Goal: Task Accomplishment & Management: Manage account settings

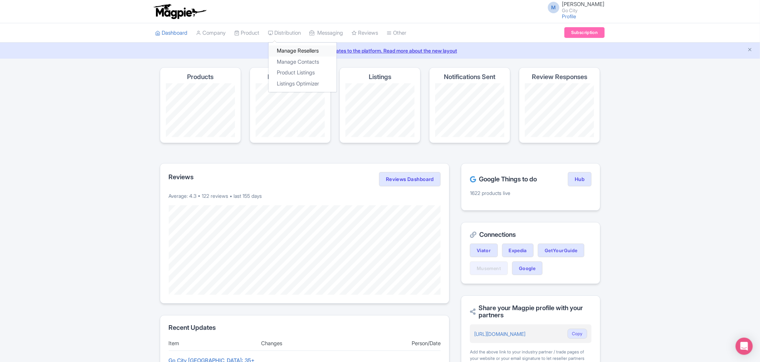
click at [301, 50] on link "Manage Resellers" at bounding box center [302, 50] width 68 height 11
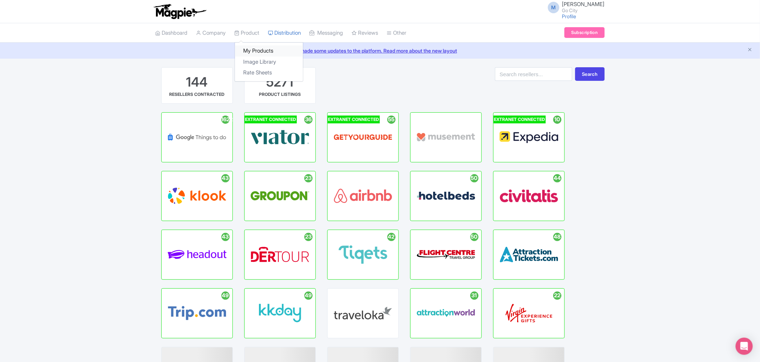
click at [254, 49] on link "My Products" at bounding box center [269, 50] width 68 height 11
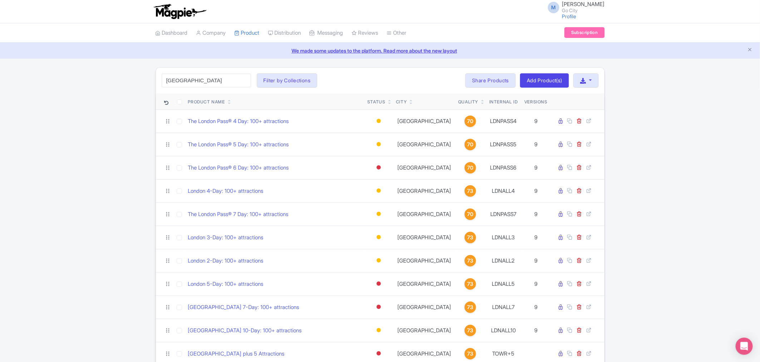
type input "london"
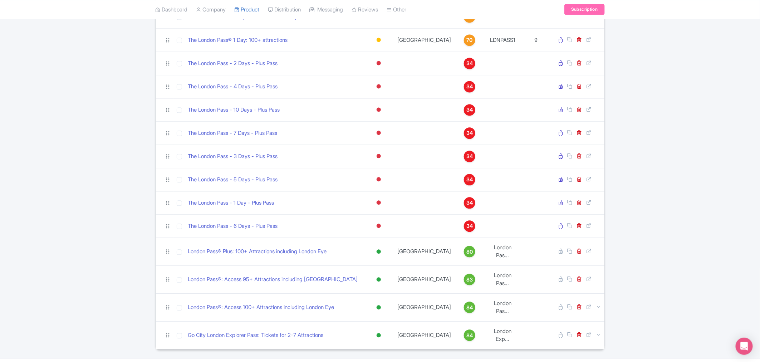
scroll to position [733, 0]
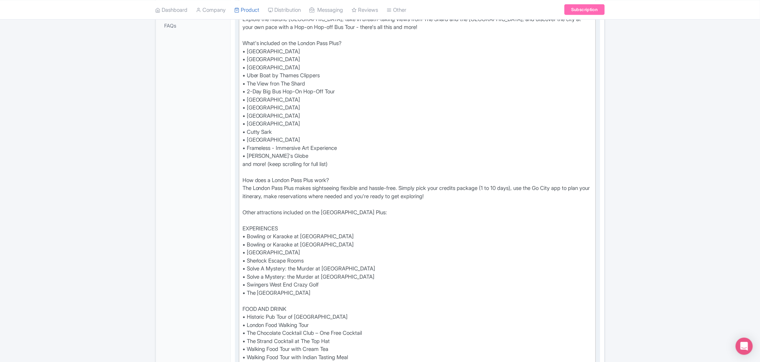
scroll to position [437, 0]
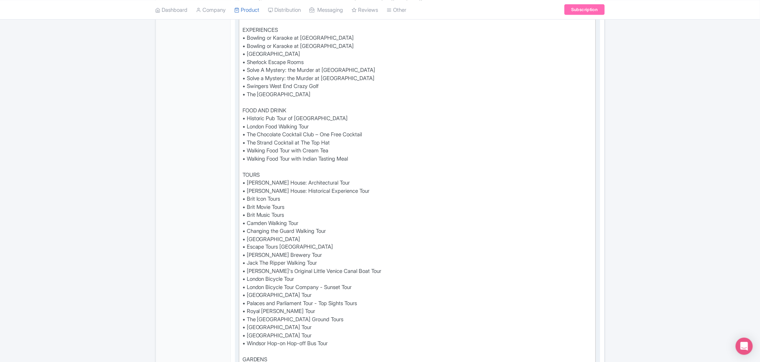
drag, startPoint x: 247, startPoint y: 183, endPoint x: 251, endPoint y: 189, distance: 7.5
click at [247, 183] on div "See all that London has to offer with the London Pass® Plus and save up to 50%*…" at bounding box center [417, 328] width 350 height 1054
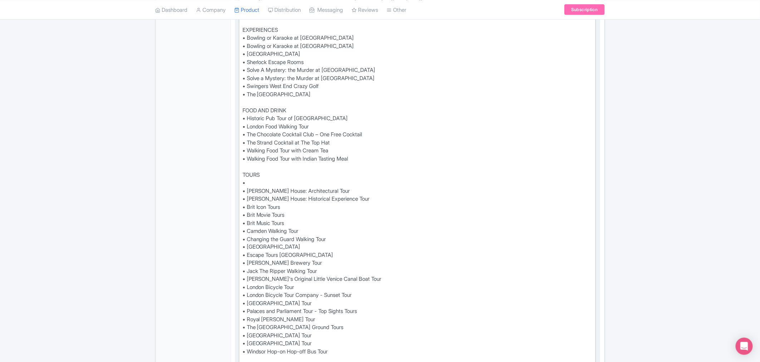
click at [251, 180] on div "See all that London has to offer with the London Pass® Plus and save up to 50%*…" at bounding box center [417, 332] width 350 height 1062
paste trix-editor "Beatles Walking Tour of Marylebone &amp; [GEOGRAPHIC_DATA]"
type trix-editor "<div>See all that London has to offer with the London Pass® Plus and save up to…"
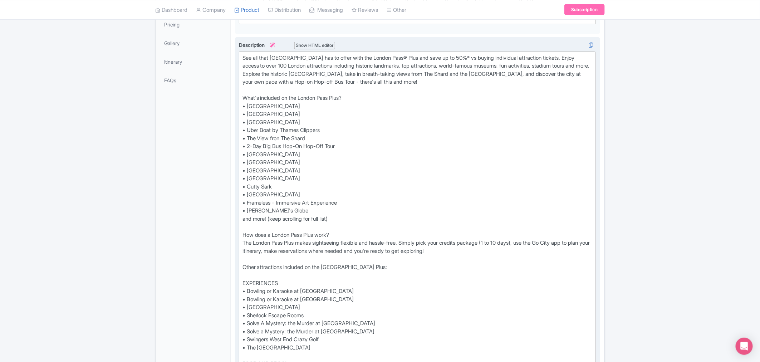
scroll to position [0, 0]
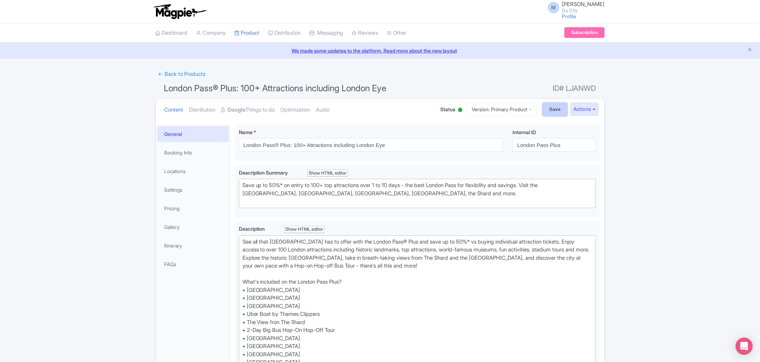
click at [554, 111] on input "Save" at bounding box center [554, 110] width 25 height 14
type input "Saving..."
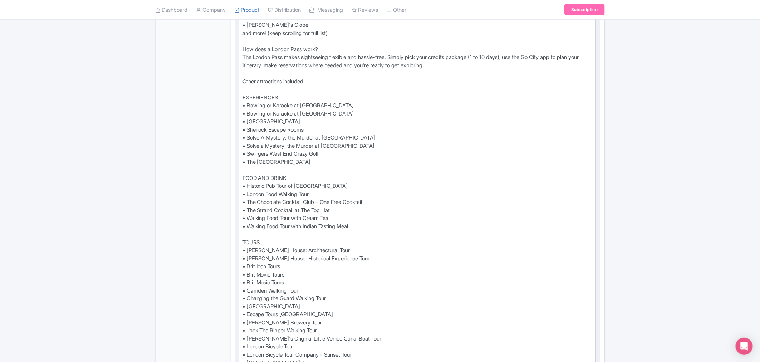
scroll to position [437, 0]
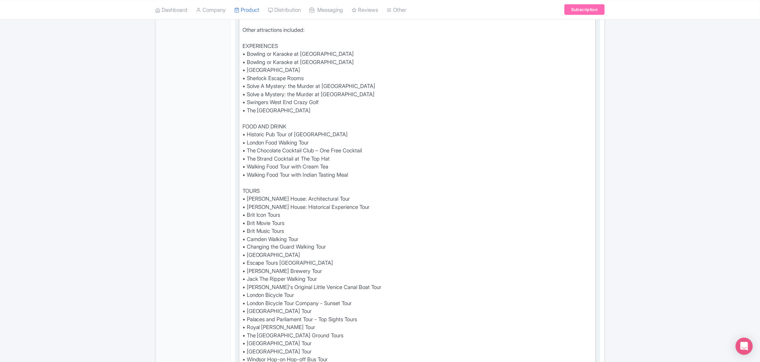
click at [243, 189] on div "See all that London has to offer with the London Pass® and save up to 50%* vs b…" at bounding box center [417, 340] width 350 height 1078
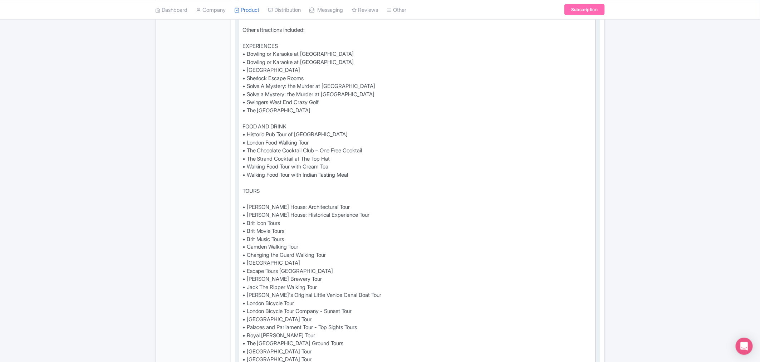
click at [253, 188] on div "See all that London has to offer with the London Pass® and save up to 50%* vs b…" at bounding box center [417, 344] width 350 height 1086
paste trix-editor "Beatles Walking Tour of Marylebone &amp; [GEOGRAPHIC_DATA]"
type trix-editor "<div>See all that London has to offer with the London Pass® and save up to 50%*…"
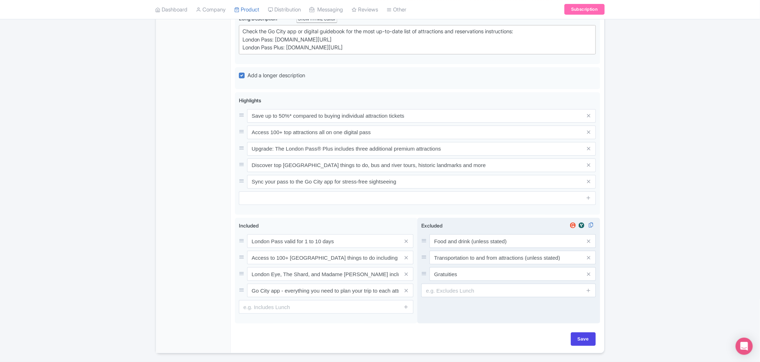
scroll to position [1351, 0]
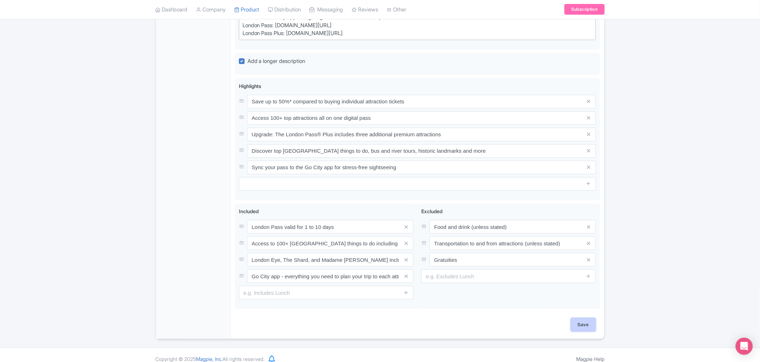
click at [580, 318] on input "Save" at bounding box center [583, 325] width 25 height 14
type input "Saving..."
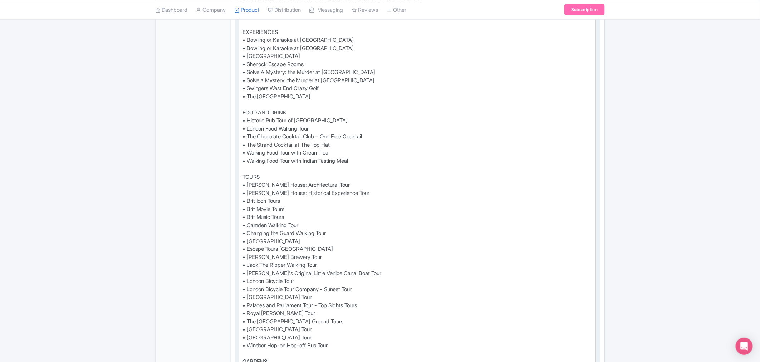
scroll to position [477, 0]
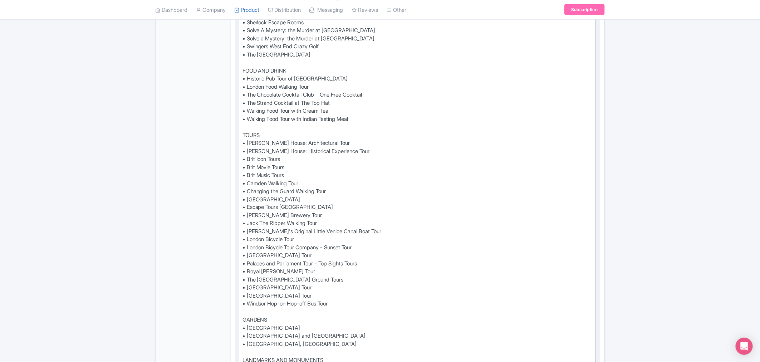
click at [243, 141] on div "See all that [GEOGRAPHIC_DATA] has to offer with the London Pass® and save up t…" at bounding box center [417, 288] width 350 height 1054
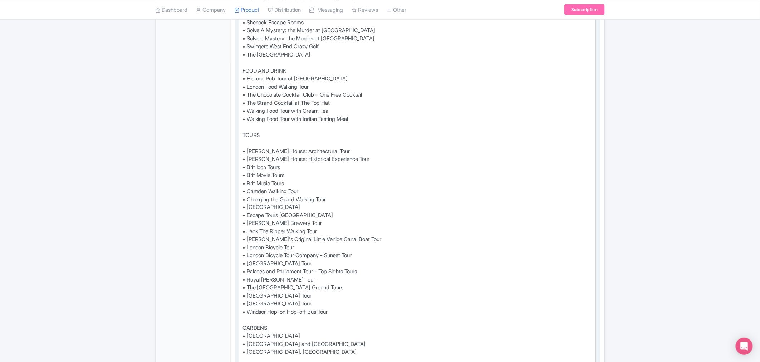
click at [247, 140] on div "See all that [GEOGRAPHIC_DATA] has to offer with the London Pass® and save up t…" at bounding box center [417, 292] width 350 height 1062
paste trix-editor "Beatles Walking Tour of Marylebone &amp; [GEOGRAPHIC_DATA]"
type trix-editor "<lor>Ips dol sita Consec adi el seddo eius tem Incidi Utla® etd magn al en 16%*…"
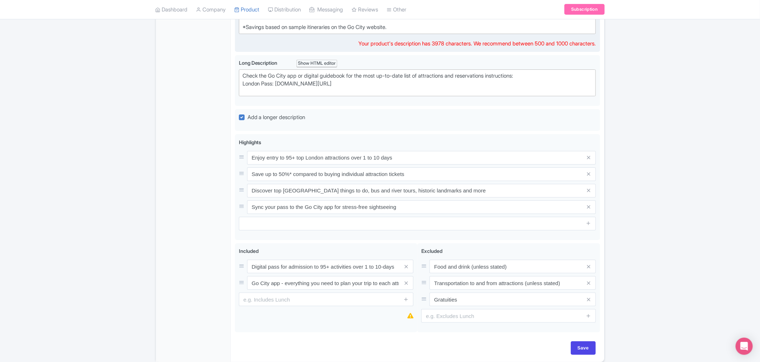
scroll to position [1271, 0]
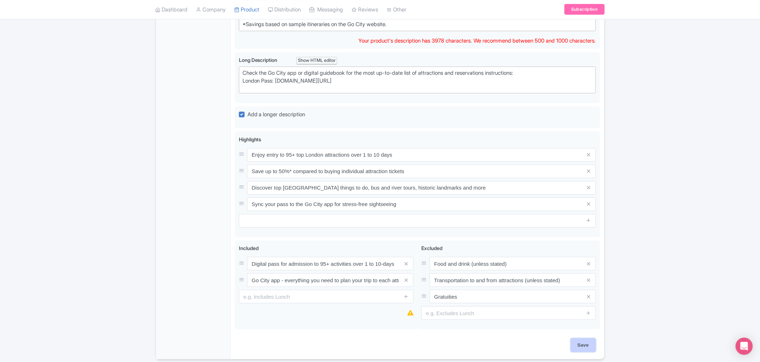
click at [591, 348] on input "Save" at bounding box center [583, 345] width 25 height 14
type input "Saving..."
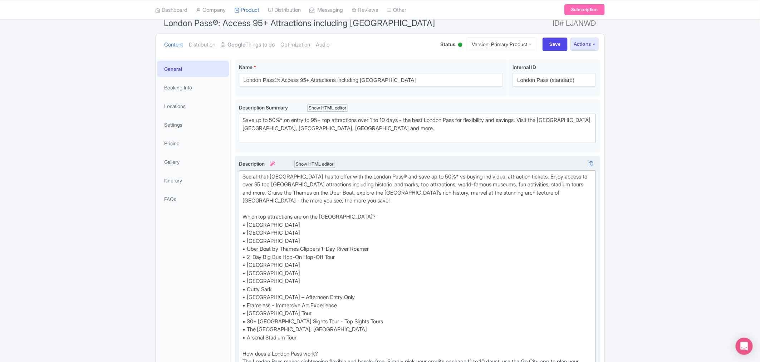
scroll to position [79, 0]
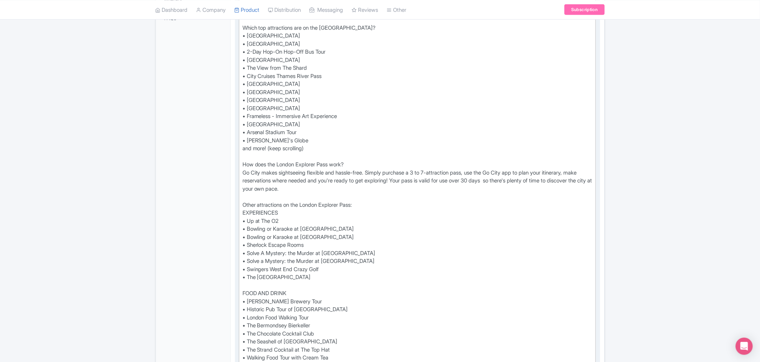
scroll to position [238, 0]
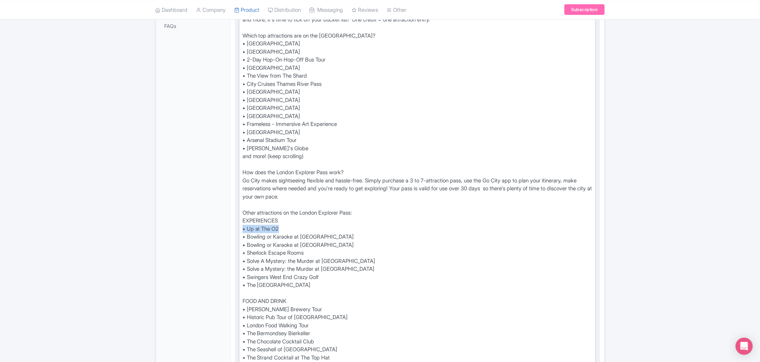
drag, startPoint x: 282, startPoint y: 226, endPoint x: 241, endPoint y: 228, distance: 41.2
paste trix-editor "• Up at The O2"
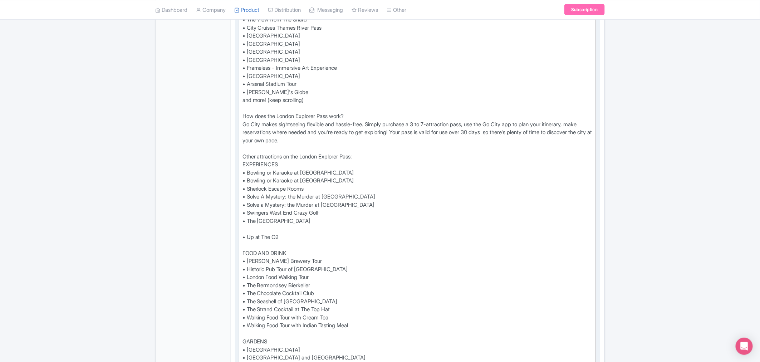
scroll to position [358, 0]
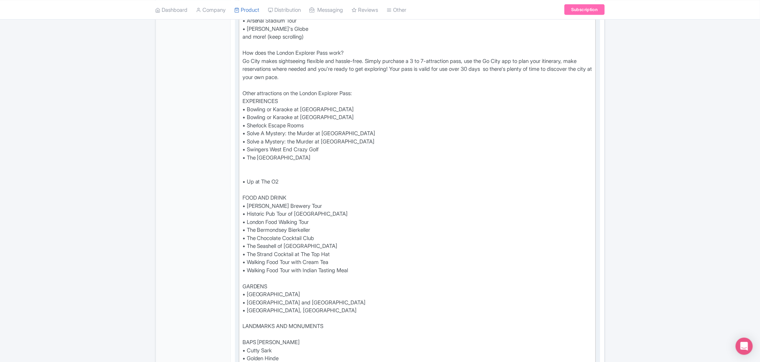
paste trix-editor "The Paddington Bear(™) Experience"
type trix-editor "<div>Buy a London Explorer Pass® and get 2 to 7 credits to redeem against entry…"
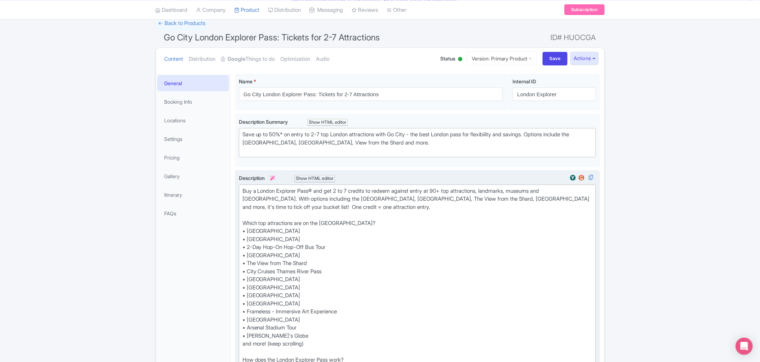
scroll to position [0, 0]
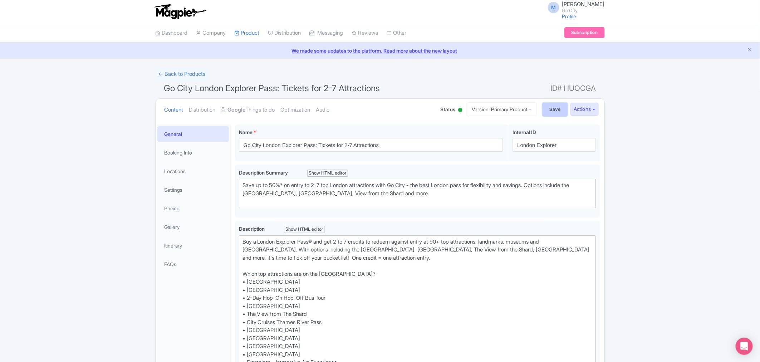
click at [549, 110] on input "Save" at bounding box center [554, 110] width 25 height 14
type input "Saving..."
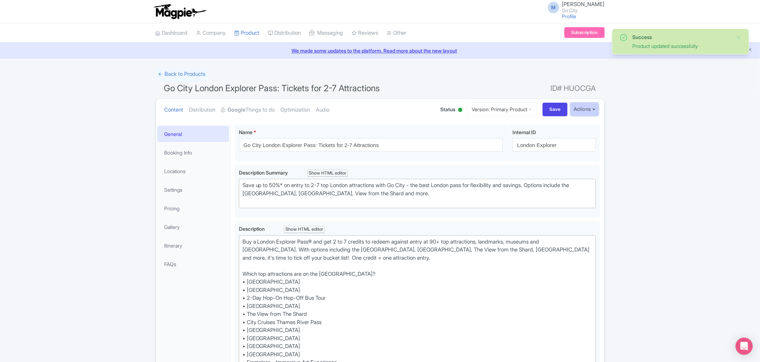
click at [585, 110] on button "Actions" at bounding box center [584, 109] width 28 height 13
click at [488, 142] on link "Industry Partner View" at bounding box center [503, 140] width 68 height 11
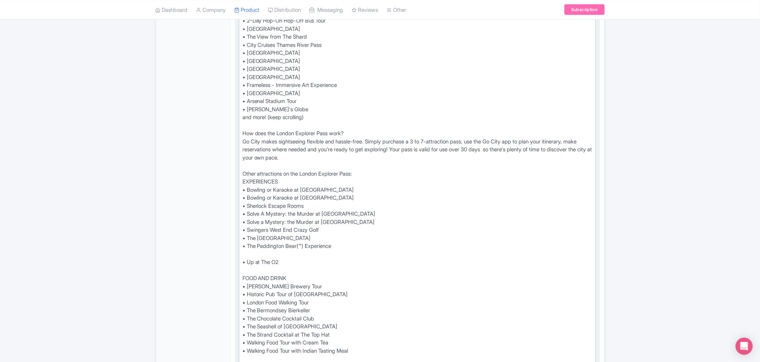
scroll to position [278, 0]
type trix-editor "<div>Buy a London Explorer Pass® and get 2 to 7 credits to redeem against entry…"
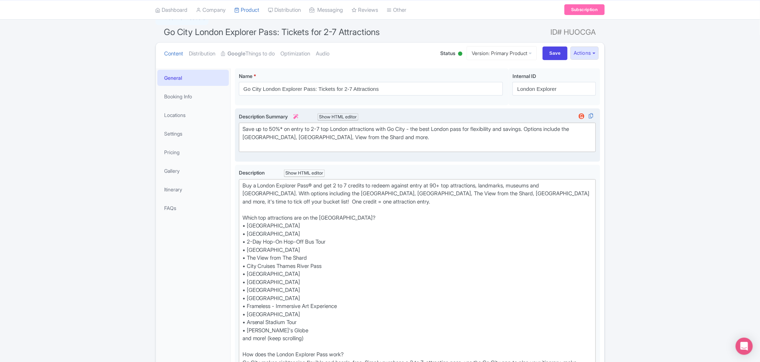
scroll to position [0, 0]
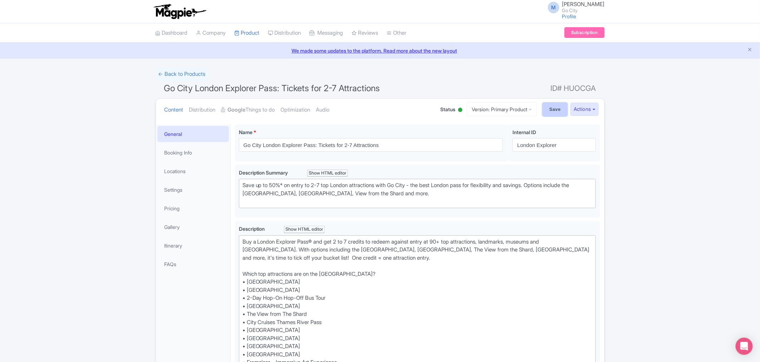
click at [552, 110] on input "Save" at bounding box center [554, 110] width 25 height 14
type input "Saving..."
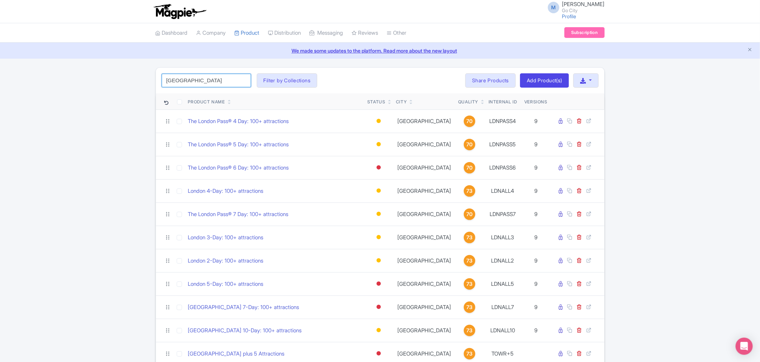
click at [200, 83] on input "london" at bounding box center [206, 81] width 89 height 14
click button "Search" at bounding box center [0, 0] width 0 height 0
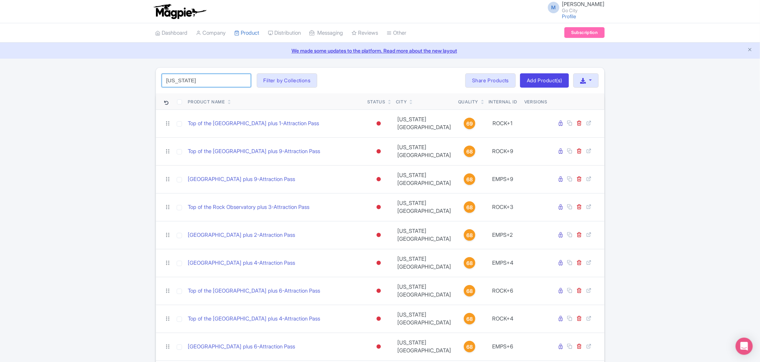
click at [209, 79] on input "new york" at bounding box center [206, 81] width 89 height 14
type input "amsterdam"
click button "Search" at bounding box center [0, 0] width 0 height 0
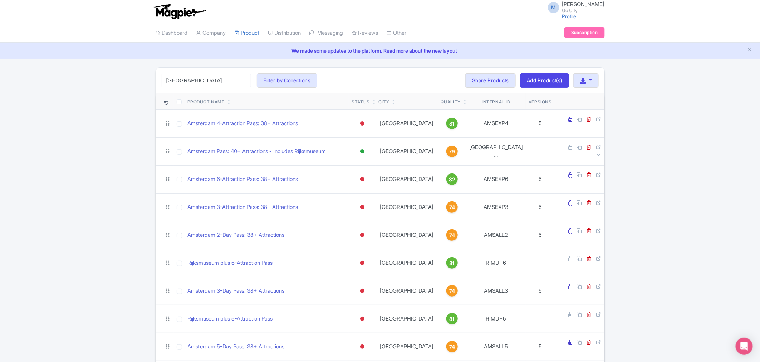
click at [126, 106] on div "amsterdam Search Filter by Collections All Inclusive Explorer Trade Products Tr…" at bounding box center [380, 297] width 760 height 461
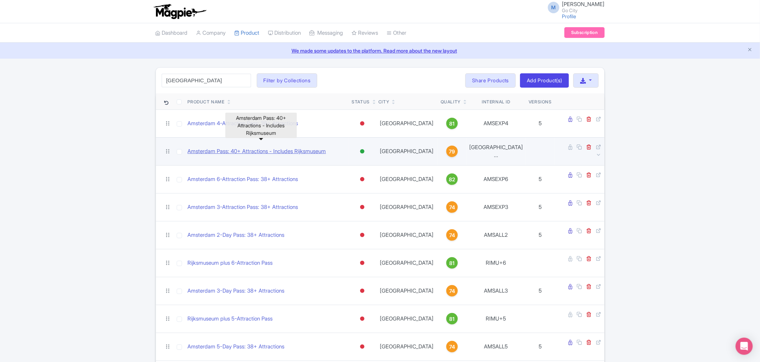
click at [274, 147] on link "Amsterdam Pass: 40+ Attractions - Includes Rijksmuseum" at bounding box center [257, 151] width 138 height 8
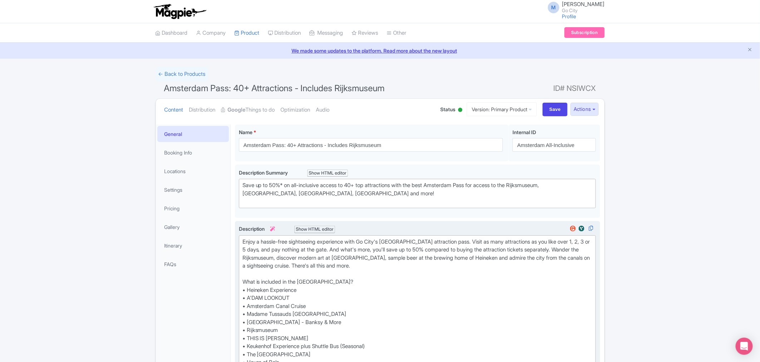
scroll to position [542, 0]
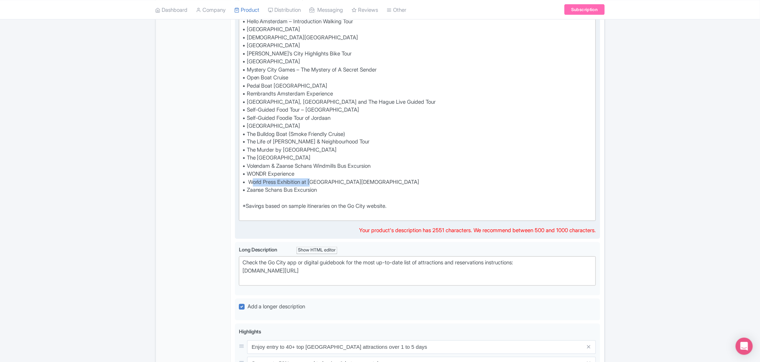
drag, startPoint x: 314, startPoint y: 182, endPoint x: 258, endPoint y: 184, distance: 56.2
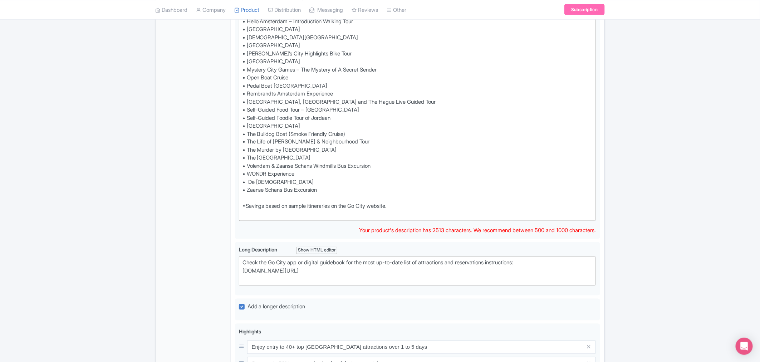
click at [664, 170] on div "← Back to Products Amsterdam Pass: 40+ Attractions - Includes Rijksmuseum ID# N…" at bounding box center [380, 46] width 760 height 1043
type trix-editor "<lor>Ipsum d sitame-cons adipiscinge seddoeiusm temp In Utla'e Doloremag aliqua…"
click at [666, 188] on div "← Back to Products Amsterdam Pass: 40+ Attractions - Includes Rijksmuseum ID# N…" at bounding box center [380, 46] width 760 height 1043
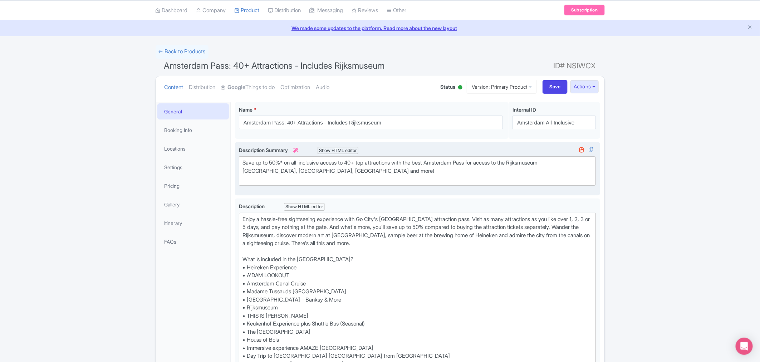
scroll to position [0, 0]
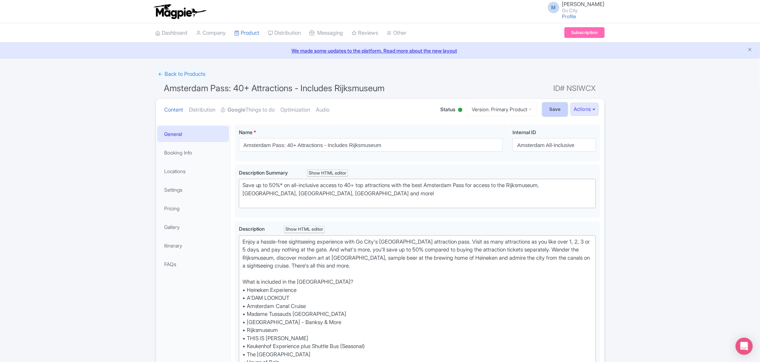
click at [556, 111] on input "Save" at bounding box center [554, 110] width 25 height 14
type input "Saving..."
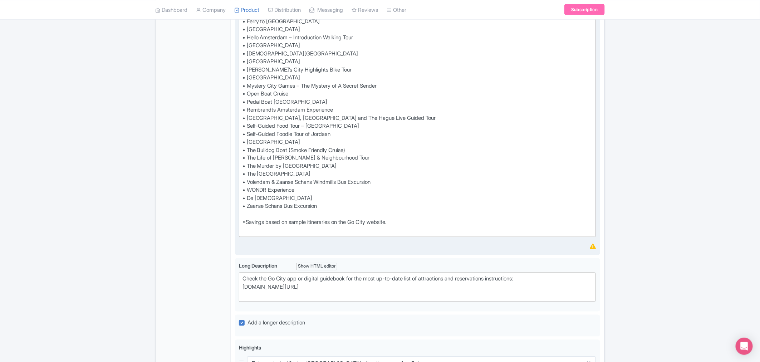
scroll to position [516, 0]
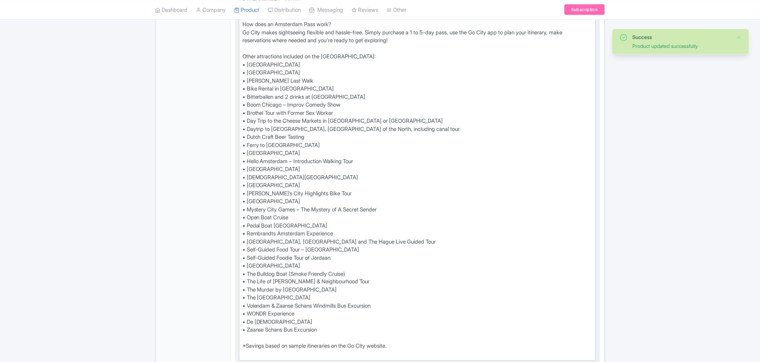
scroll to position [402, 0]
click at [415, 127] on div "Enjoy a hassle-free sightseeing experience with Go City's Amsterdam attraction …" at bounding box center [417, 97] width 350 height 523
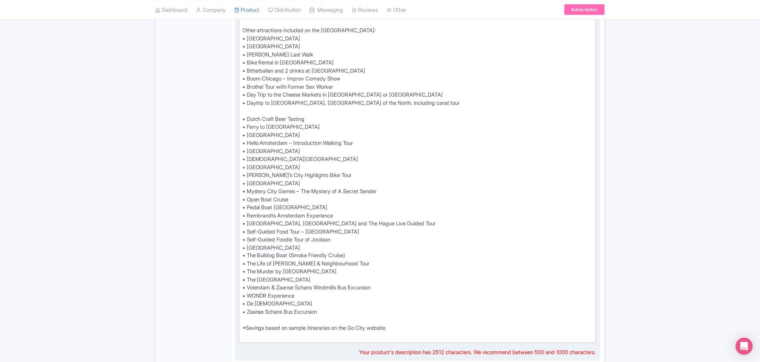
scroll to position [442, 0]
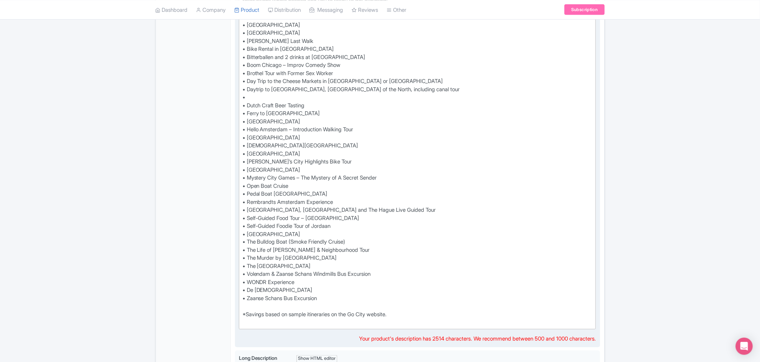
click at [244, 97] on div "Enjoy a hassle-free sightseeing experience with Go City's Amsterdam attraction …" at bounding box center [417, 61] width 350 height 531
drag, startPoint x: 301, startPoint y: 289, endPoint x: 242, endPoint y: 287, distance: 58.6
click at [242, 287] on div "Enjoy a hassle-free sightseeing experience with Go City's Amsterdam attraction …" at bounding box center [417, 61] width 350 height 531
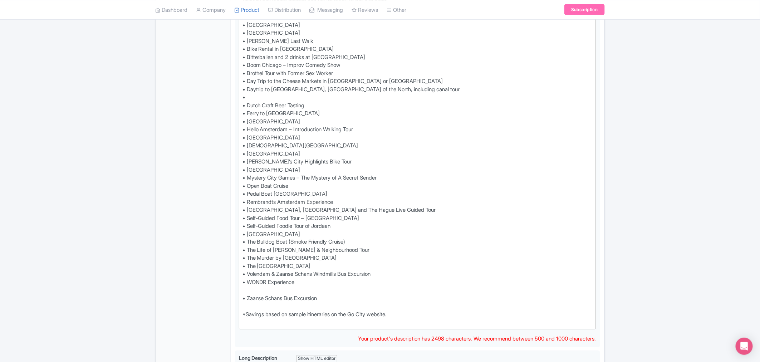
drag, startPoint x: 255, startPoint y: 94, endPoint x: 221, endPoint y: 93, distance: 34.0
click at [221, 93] on div "General Booking Info Locations Settings Pricing Gallery Itinerary FAQs Amsterda…" at bounding box center [380, 174] width 448 height 992
paste trix-editor "De Nieuwe Kerk"
click at [249, 287] on div "Enjoy a hassle-free sightseeing experience with Go City's Amsterdam attraction …" at bounding box center [417, 61] width 350 height 531
type trix-editor "<div>Enjoy a hassle-free sightseeing experience with Go City's Amsterdam attrac…"
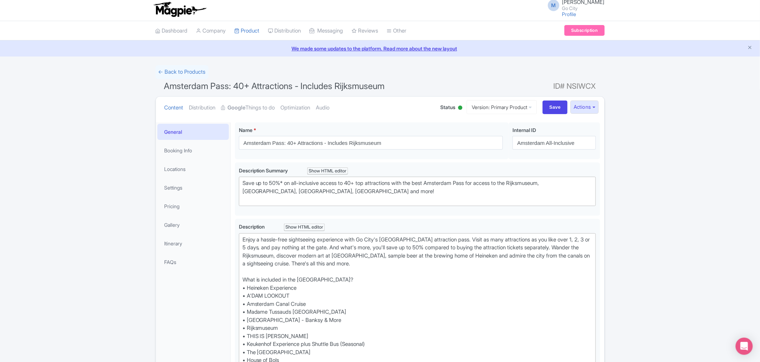
scroll to position [0, 0]
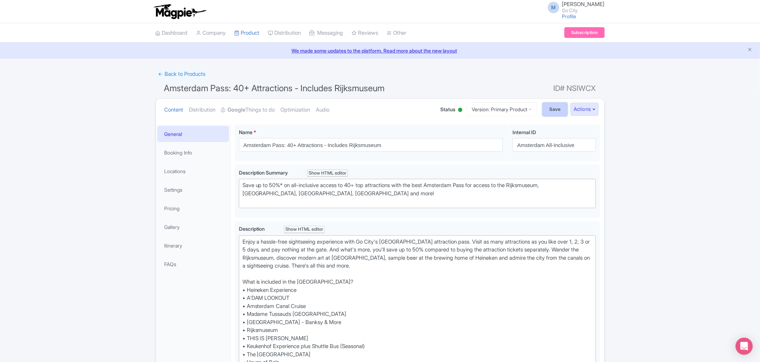
click at [553, 108] on input "Save" at bounding box center [554, 110] width 25 height 14
type input "Saving..."
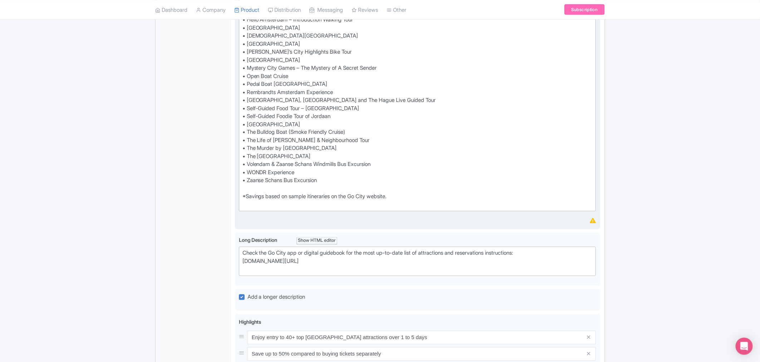
scroll to position [596, 0]
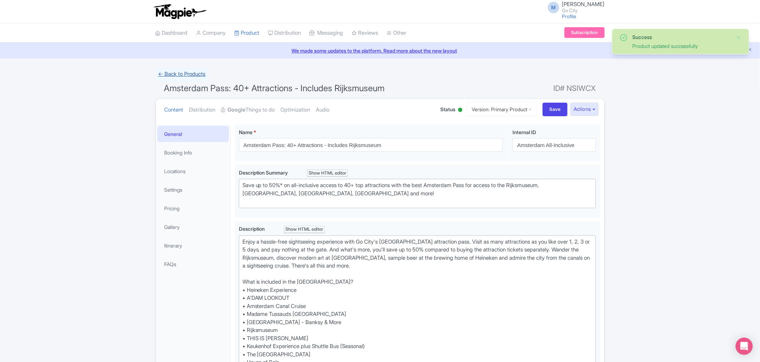
click at [183, 77] on link "← Back to Products" at bounding box center [182, 74] width 53 height 14
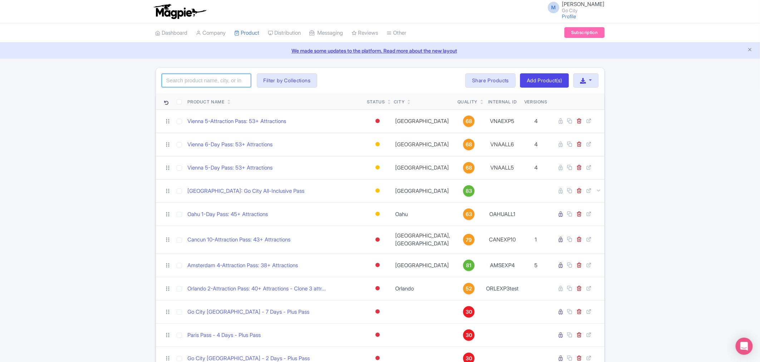
click at [197, 80] on input "search" at bounding box center [206, 81] width 89 height 14
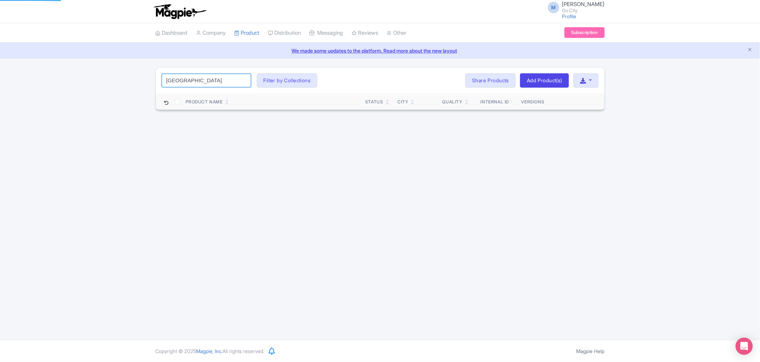
type input "[GEOGRAPHIC_DATA]"
click button "Search" at bounding box center [0, 0] width 0 height 0
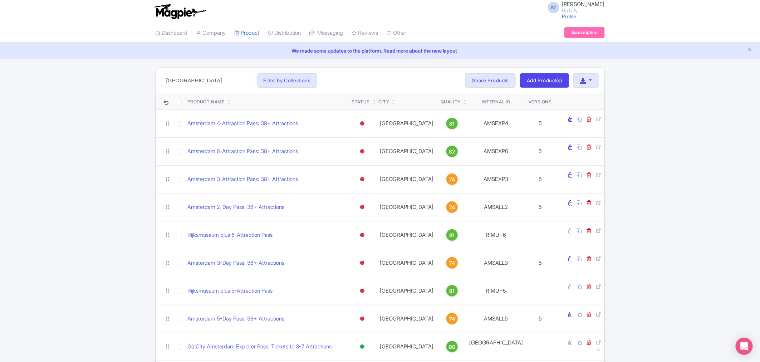
click at [40, 163] on div "[GEOGRAPHIC_DATA] Search Filter by Collections All Inclusive Explorer Trade Pro…" at bounding box center [380, 297] width 760 height 461
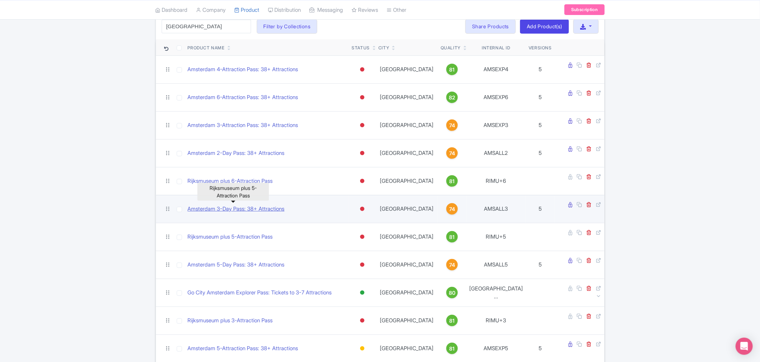
scroll to position [128, 0]
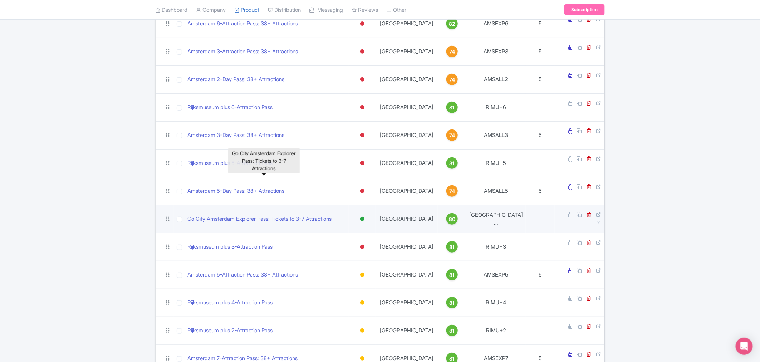
click at [241, 215] on link "Go City Amsterdam Explorer Pass: Tickets to 3-7 Attractions" at bounding box center [260, 219] width 144 height 8
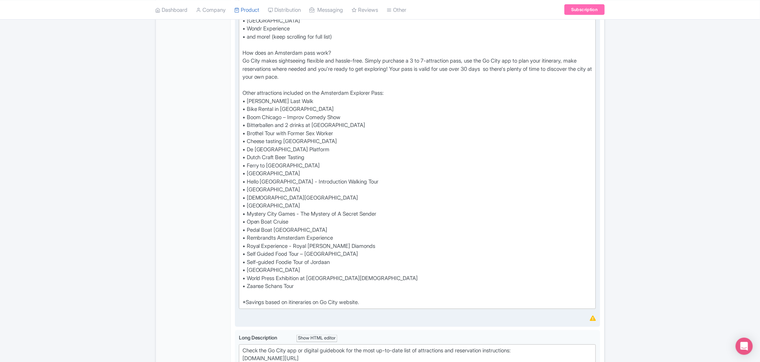
scroll to position [397, 0]
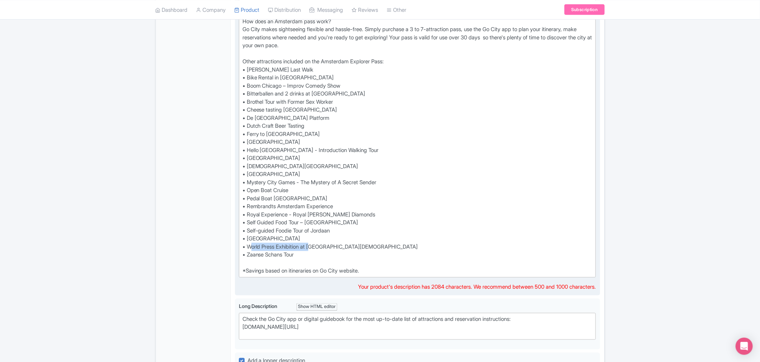
drag, startPoint x: 312, startPoint y: 245, endPoint x: 249, endPoint y: 245, distance: 63.3
click at [249, 245] on div "Visit 3, 4, 5, 6, or 7 top attractions of your choice and save up to 50%* with …" at bounding box center [417, 58] width 350 height 434
drag, startPoint x: 307, startPoint y: 248, endPoint x: 232, endPoint y: 248, distance: 75.1
click at [232, 248] on div "Go City Amsterdam Explorer Pass: Tickets to 3-7 Attractions Name * i Go City Am…" at bounding box center [418, 180] width 374 height 915
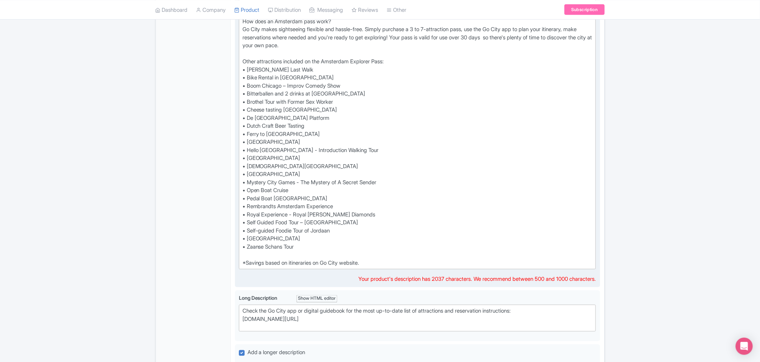
click at [349, 114] on div "Visit 3, 4, 5, 6, or 7 top attractions of your choice and save up to 50%* with …" at bounding box center [417, 54] width 350 height 427
click at [337, 109] on div "Visit 3, 4, 5, 6, or 7 top attractions of your choice and save up to 50%* with …" at bounding box center [417, 54] width 350 height 427
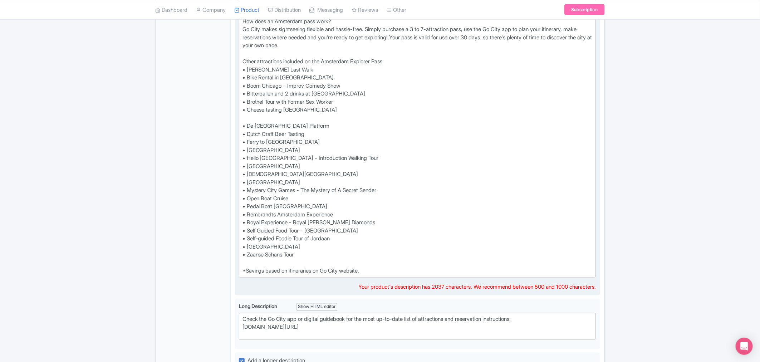
paste trix-editor "&nbsp;• De [DEMOGRAPHIC_DATA]"
type trix-editor "<lor>Ipsum 9, 1, 5, 7, do 4 sit ametconsect ad elit seddoe tem inci ut la 95%* …"
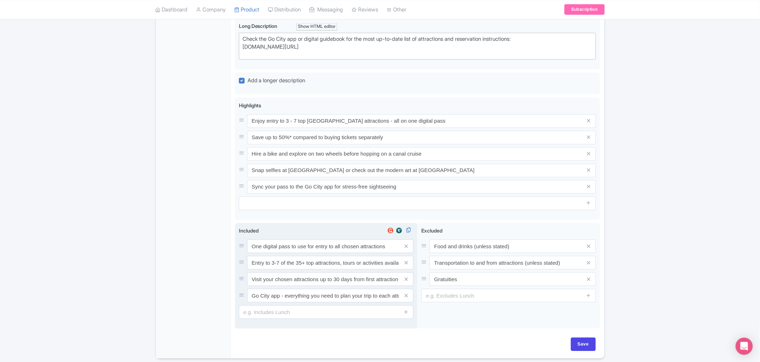
scroll to position [705, 0]
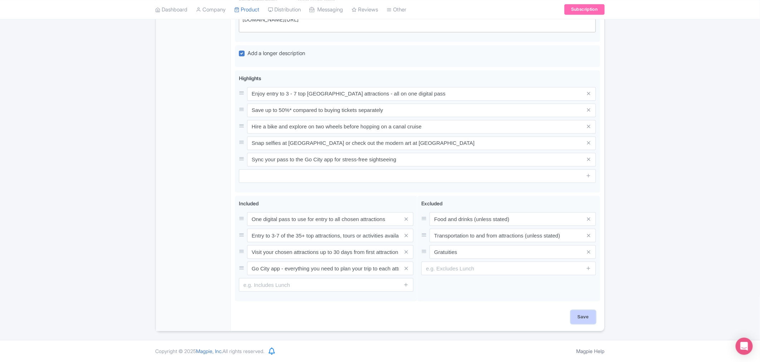
click at [584, 317] on input "Save" at bounding box center [583, 317] width 25 height 14
type input "Saving..."
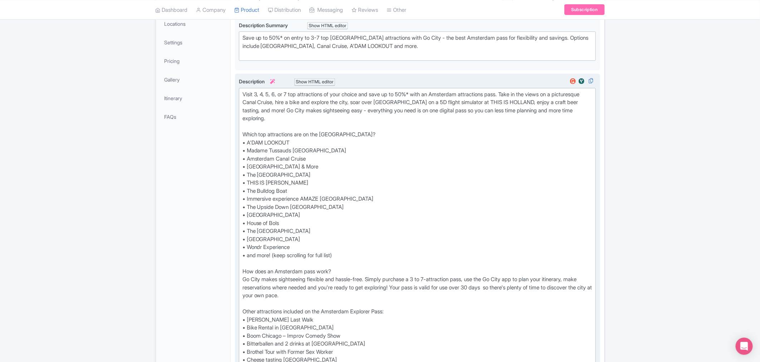
scroll to position [0, 0]
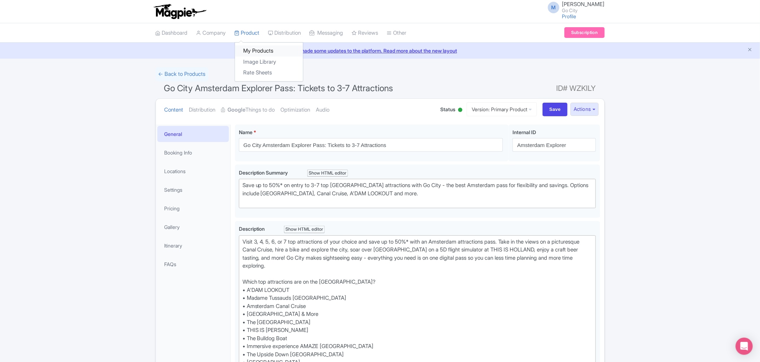
click at [255, 51] on link "My Products" at bounding box center [269, 50] width 68 height 11
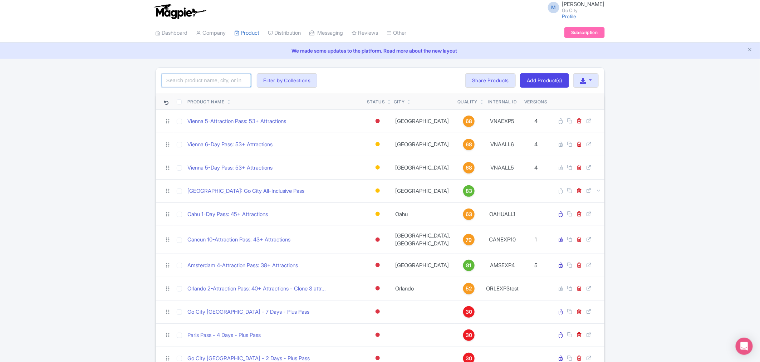
click at [192, 80] on input "search" at bounding box center [206, 81] width 89 height 14
type input "[US_STATE]"
click button "Search" at bounding box center [0, 0] width 0 height 0
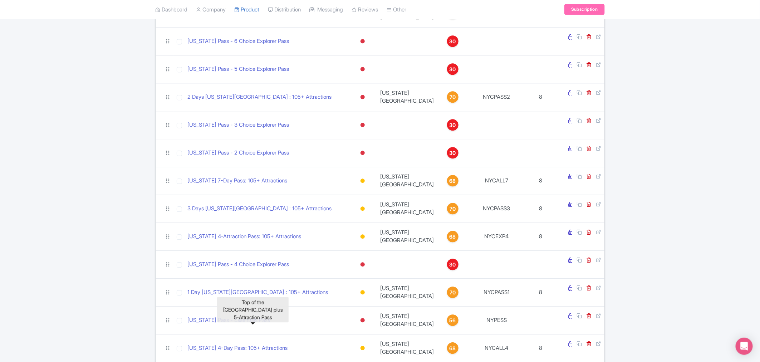
scroll to position [919, 0]
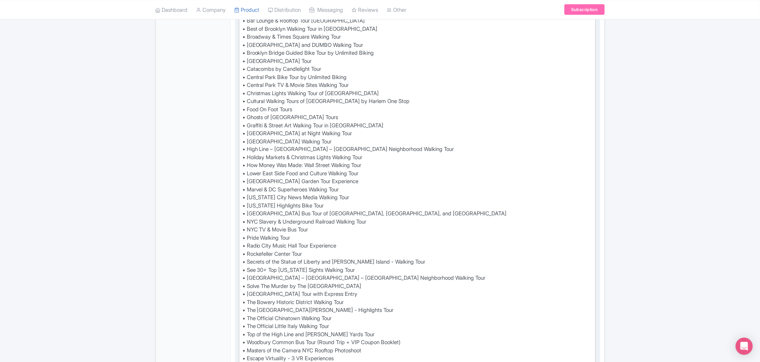
scroll to position [596, 0]
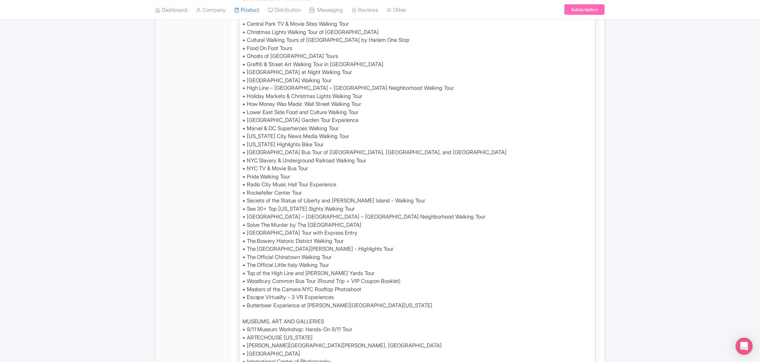
type trix-editor "<div>Check the Go City app or digital guidebook for the most up-to-date list of…"
drag, startPoint x: 414, startPoint y: 208, endPoint x: 241, endPoint y: 209, distance: 173.0
click at [241, 209] on trix-editor "Explore iconic New York with Go City for one low pre-paid price. With a selecti…" at bounding box center [417, 229] width 357 height 1179
type trix-editor "<div>Explore iconic New York with Go City for one low pre-paid price. With a se…"
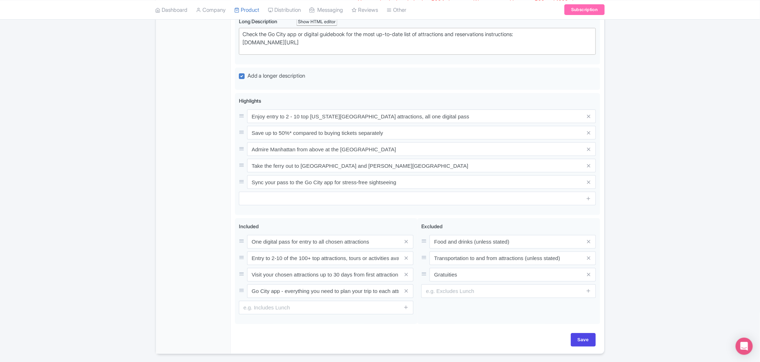
scroll to position [1445, 0]
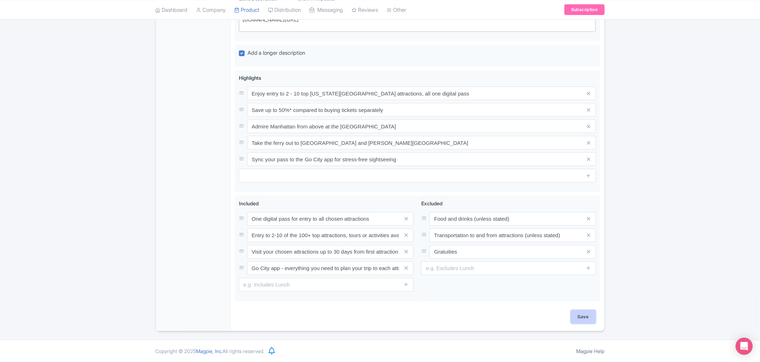
click at [581, 319] on input "Save" at bounding box center [583, 317] width 25 height 14
type input "Saving..."
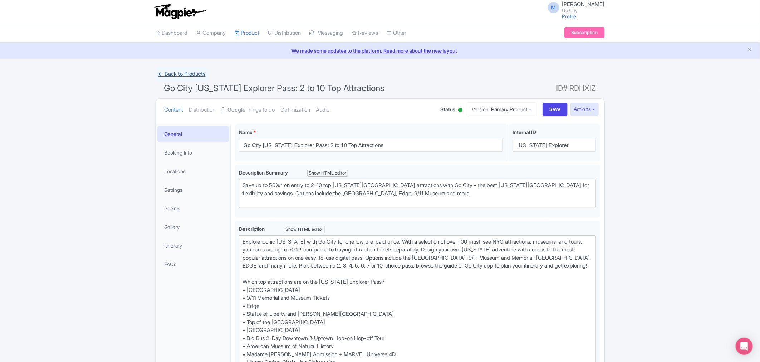
click at [173, 74] on link "← Back to Products" at bounding box center [182, 74] width 53 height 14
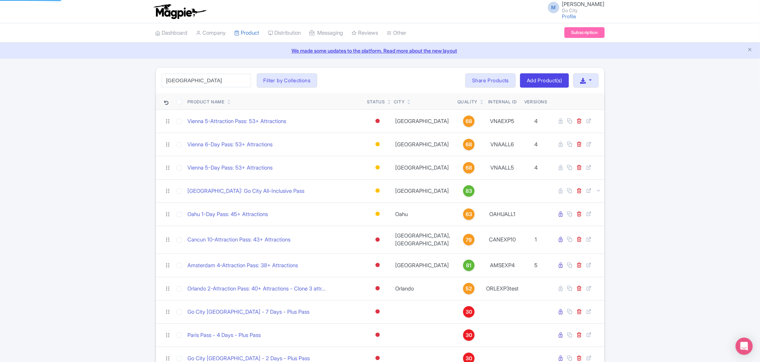
type input "[GEOGRAPHIC_DATA]"
click button "Search" at bounding box center [0, 0] width 0 height 0
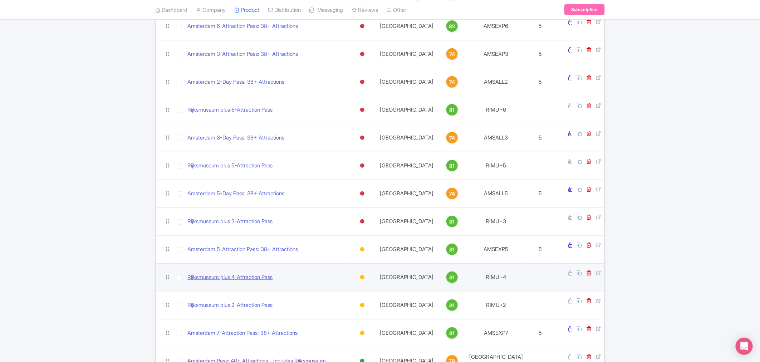
scroll to position [128, 0]
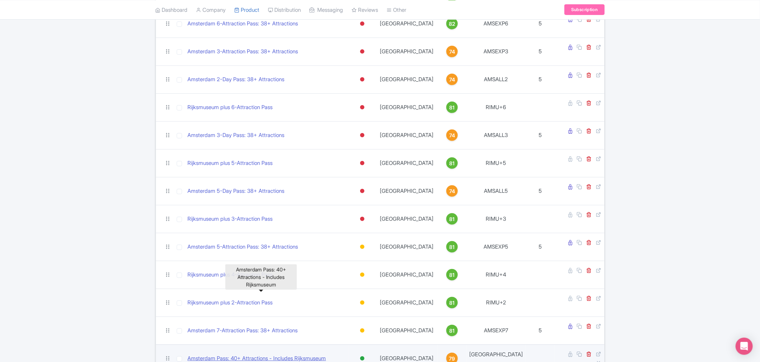
click at [286, 354] on link "Amsterdam Pass: 40+ Attractions - Includes Rijksmuseum" at bounding box center [257, 358] width 138 height 8
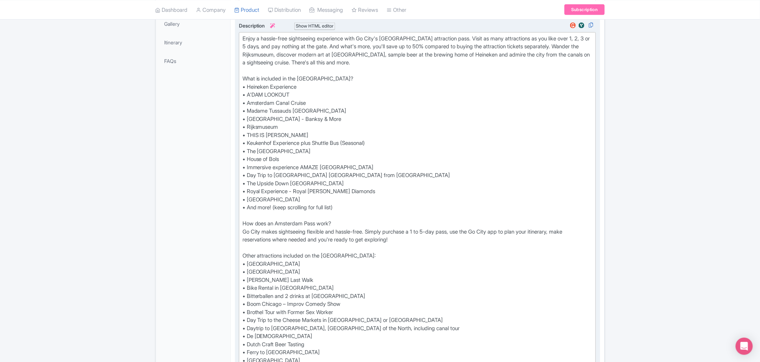
scroll to position [317, 0]
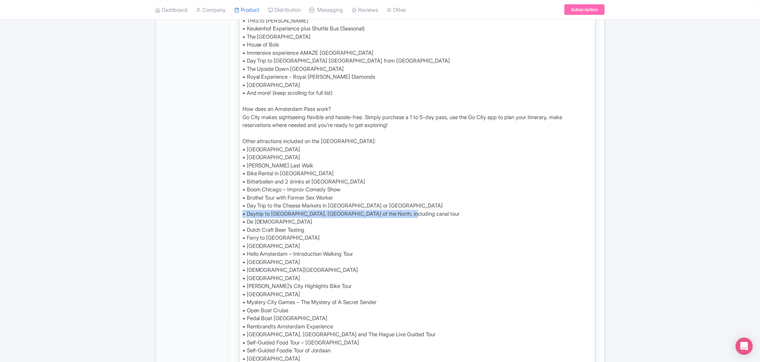
drag, startPoint x: 415, startPoint y: 212, endPoint x: 234, endPoint y: 215, distance: 181.6
click at [234, 215] on div "Amsterdam Pass: 40+ Attractions - Includes Rijksmuseum Name * i Amsterdam Pass:…" at bounding box center [418, 298] width 374 height 990
drag, startPoint x: 400, startPoint y: 202, endPoint x: 241, endPoint y: 206, distance: 158.4
click at [241, 206] on trix-editor "Enjoy a hassle-free sightseeing experience with Go City's Amsterdam attraction …" at bounding box center [417, 182] width 357 height 528
type trix-editor "<div>Enjoy a hassle-free sightseeing experience with Go City's Amsterdam attrac…"
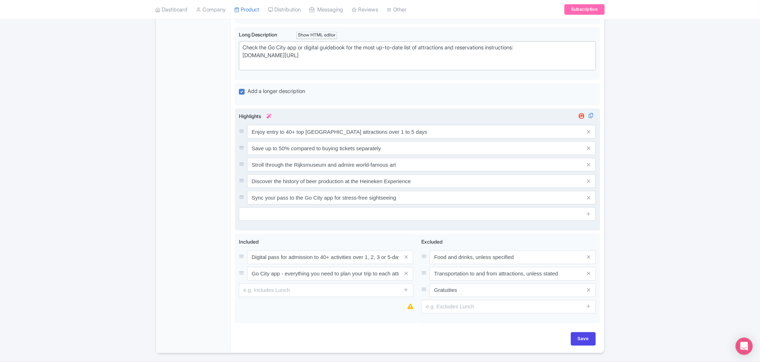
scroll to position [771, 0]
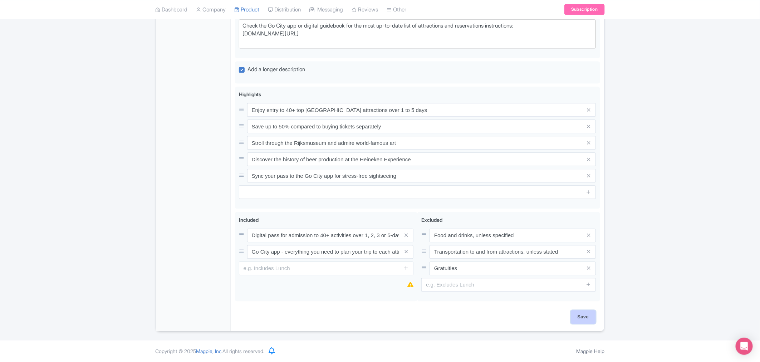
click at [585, 319] on input "Save" at bounding box center [583, 317] width 25 height 14
type input "Saving..."
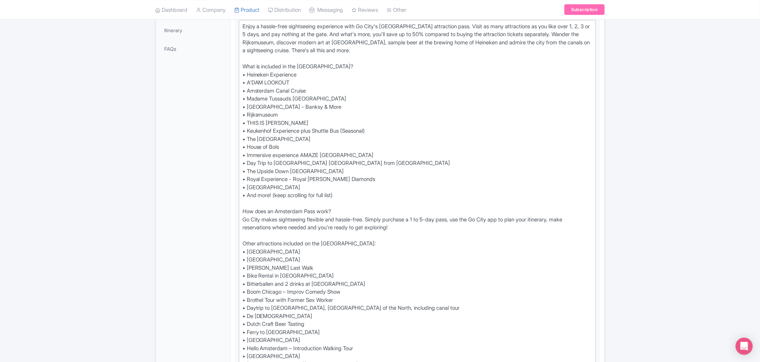
scroll to position [0, 0]
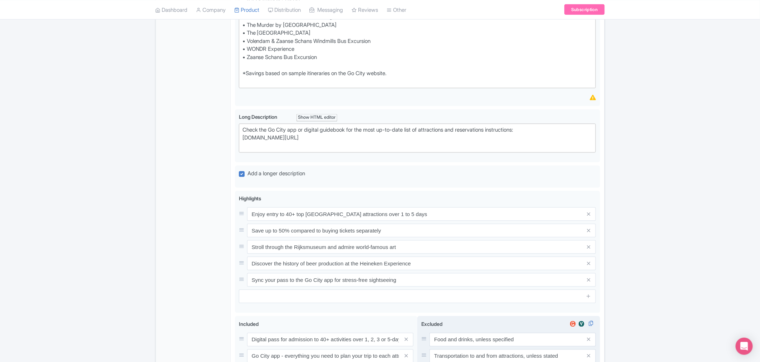
scroll to position [766, 0]
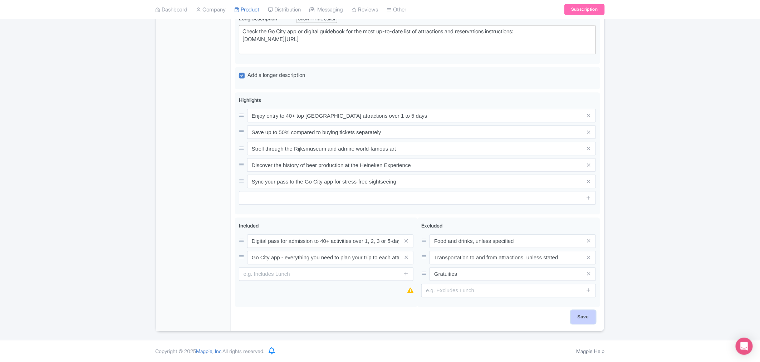
click at [587, 322] on input "Save" at bounding box center [583, 317] width 25 height 14
type input "Saving..."
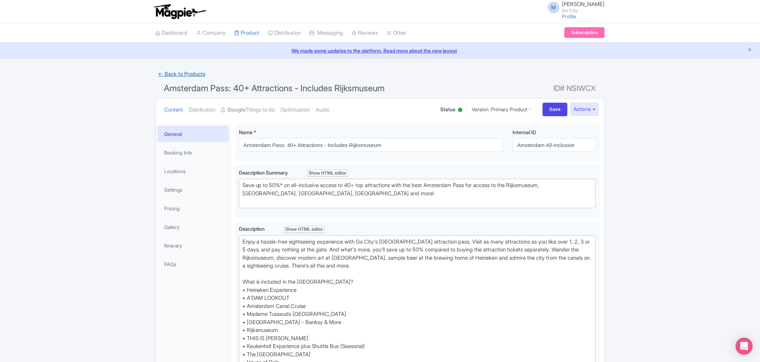
click at [179, 75] on link "← Back to Products" at bounding box center [182, 74] width 53 height 14
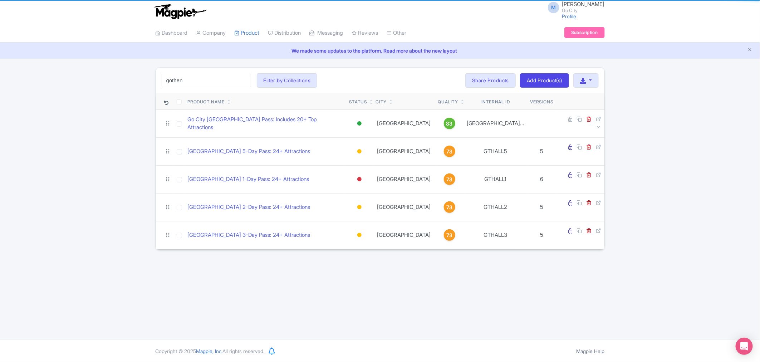
type input "[GEOGRAPHIC_DATA]"
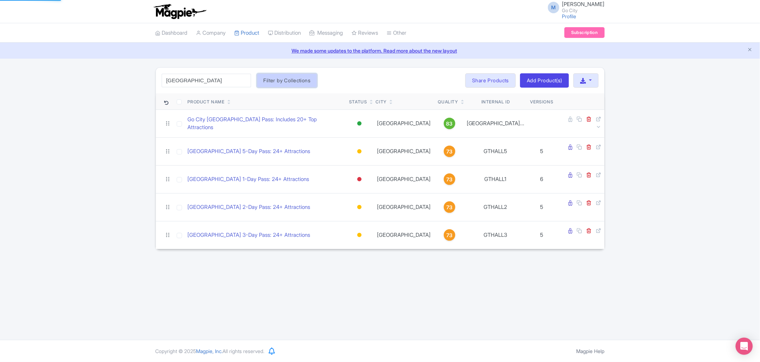
click at [286, 74] on button "Filter by Collections" at bounding box center [287, 80] width 61 height 14
click at [299, 260] on div "M [PERSON_NAME] Go City Profile Users Settings Sign out Dashboard Company Produ…" at bounding box center [380, 170] width 760 height 340
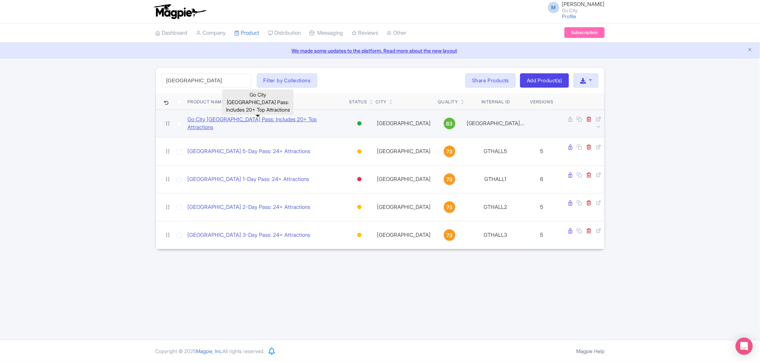
click at [242, 119] on link "Go City [GEOGRAPHIC_DATA] Pass: Includes 20+ Top Attractions" at bounding box center [266, 123] width 156 height 16
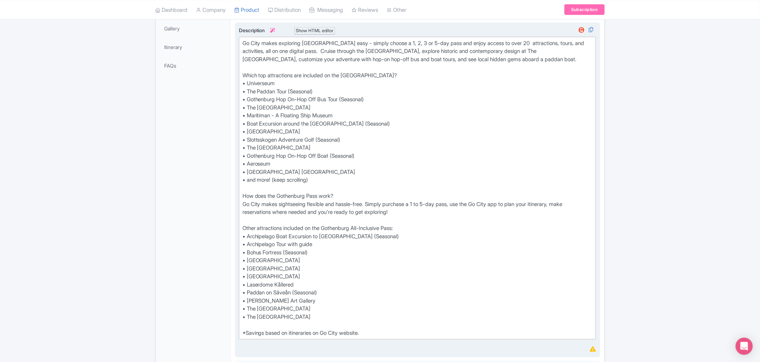
scroll to position [238, 0]
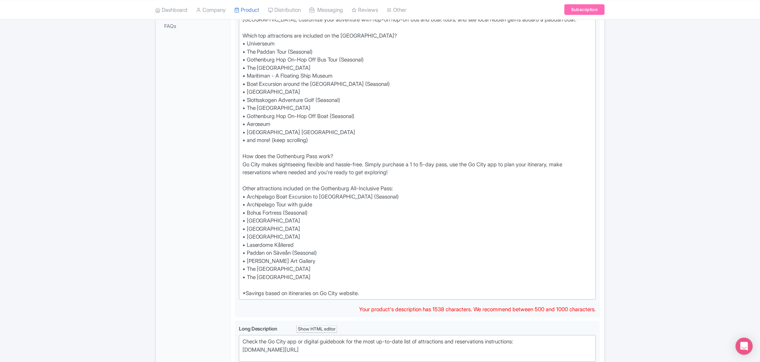
drag, startPoint x: 334, startPoint y: 220, endPoint x: 233, endPoint y: 223, distance: 101.2
click at [233, 223] on div "Go City Gothenburg Pass: Includes 20+ Top Attractions Name * i Go City Gothenbu…" at bounding box center [418, 263] width 374 height 762
type trix-editor "<div>Go City makes exploring Gothenburg easy - simply choose a 1, 2, 3 or 5-day…"
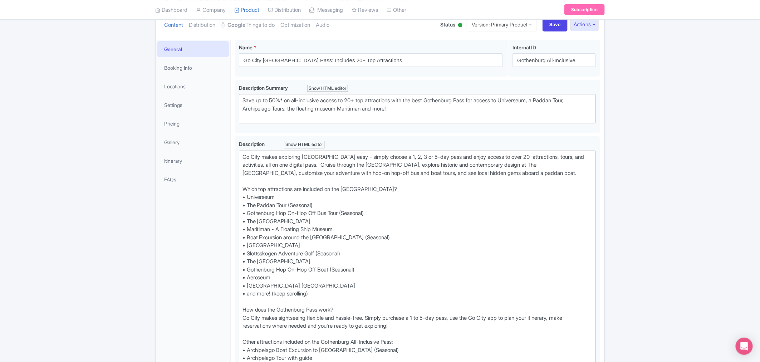
scroll to position [0, 0]
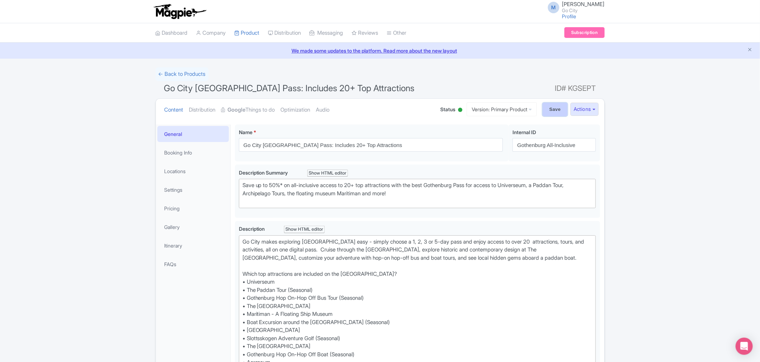
click at [554, 113] on input "Save" at bounding box center [554, 110] width 25 height 14
type input "Saving..."
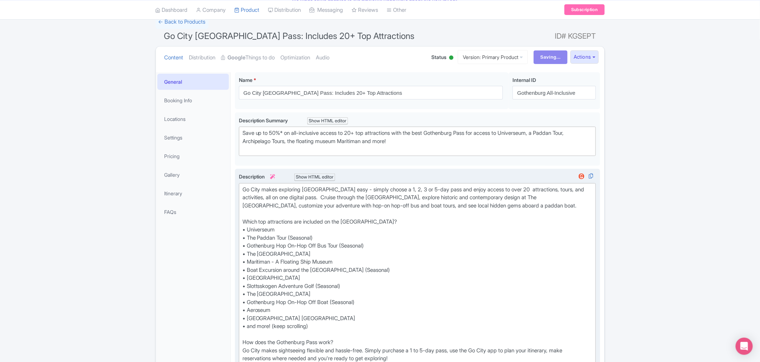
scroll to position [238, 0]
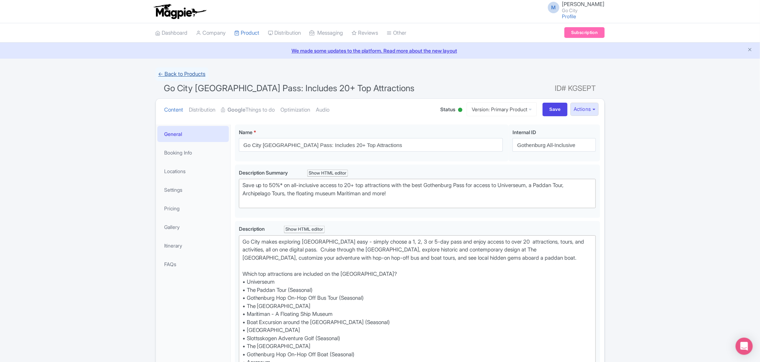
click at [175, 72] on link "← Back to Products" at bounding box center [182, 74] width 53 height 14
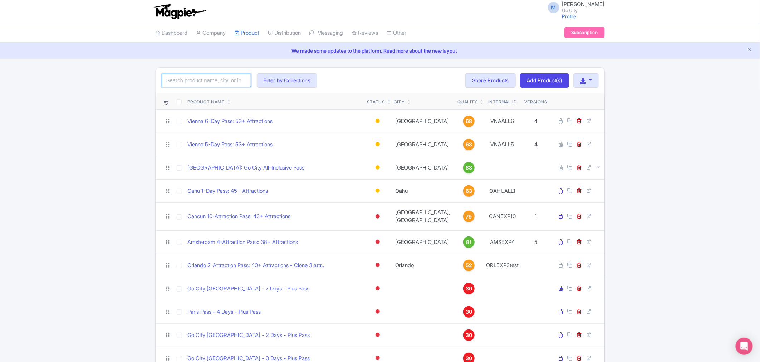
click at [220, 76] on input "search" at bounding box center [206, 81] width 89 height 14
type input "[GEOGRAPHIC_DATA]"
click button "Search" at bounding box center [0, 0] width 0 height 0
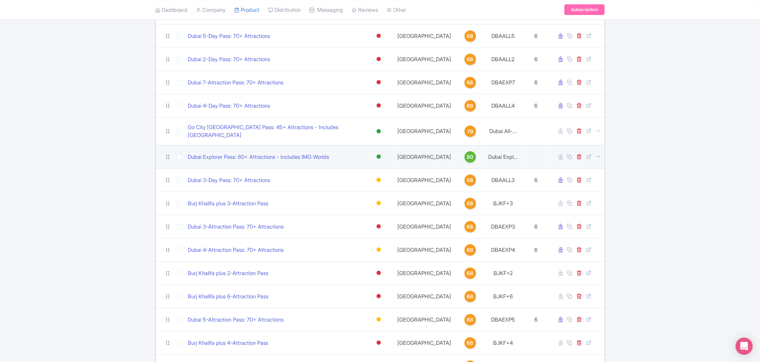
scroll to position [55, 0]
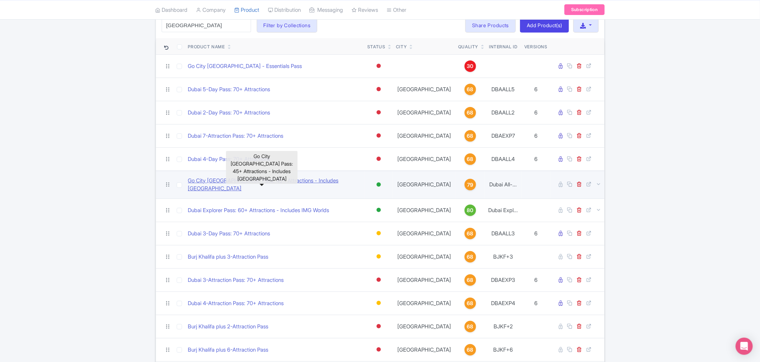
click at [236, 180] on link "Go City [GEOGRAPHIC_DATA] Pass: 45+ Attractions - Includes [GEOGRAPHIC_DATA]" at bounding box center [275, 185] width 174 height 16
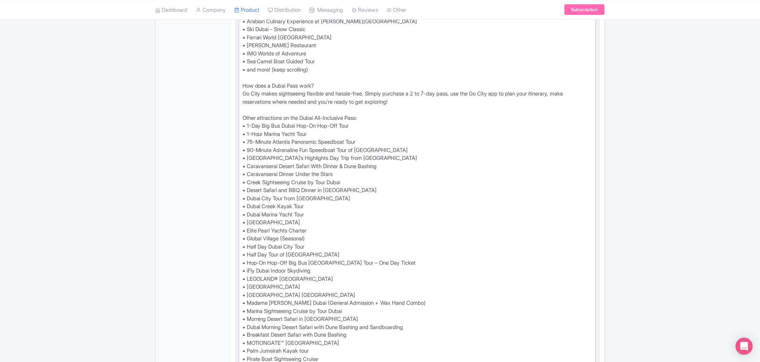
scroll to position [358, 0]
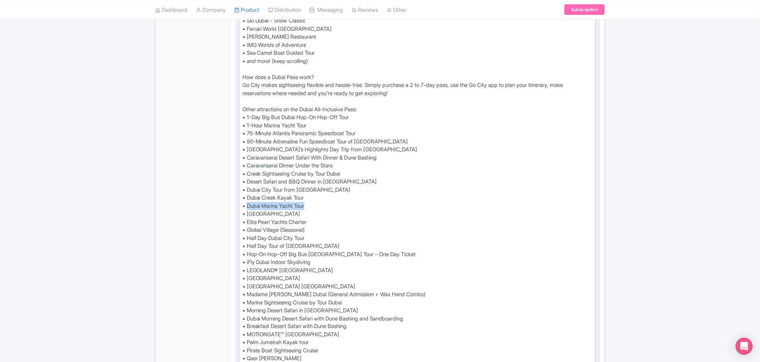
drag, startPoint x: 291, startPoint y: 197, endPoint x: 247, endPoint y: 197, distance: 43.3
click at [247, 197] on div "Experience the very best of Dubai and Abu Dhabi with Go City's All-Inclusive Pa…" at bounding box center [417, 149] width 350 height 539
paste trix-editor "Luxury Yacht Tour with Breakfast or BBQ"
type trix-editor "<div>Experience the very best of Dubai and Abu Dhabi with Go City's All-Inclusi…"
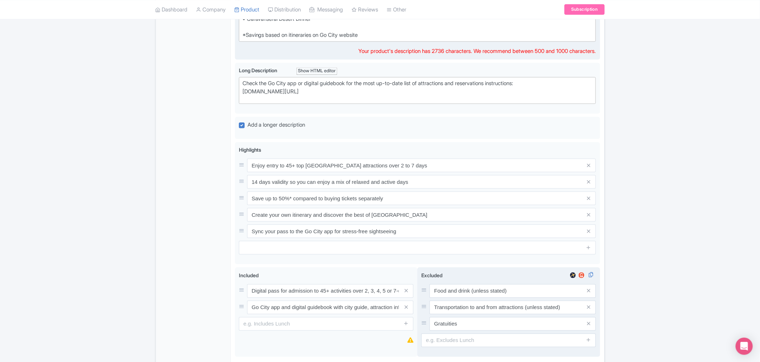
scroll to position [785, 0]
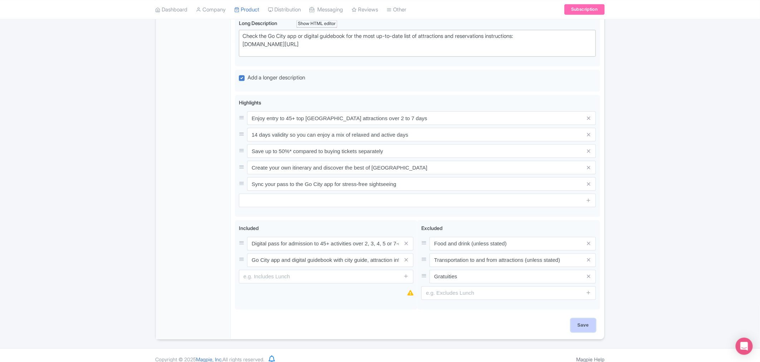
click at [578, 318] on input "Save" at bounding box center [583, 325] width 25 height 14
type input "Saving..."
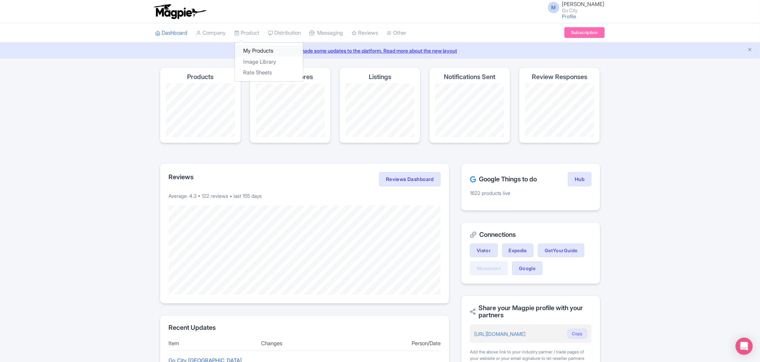
click at [255, 49] on link "My Products" at bounding box center [269, 50] width 68 height 11
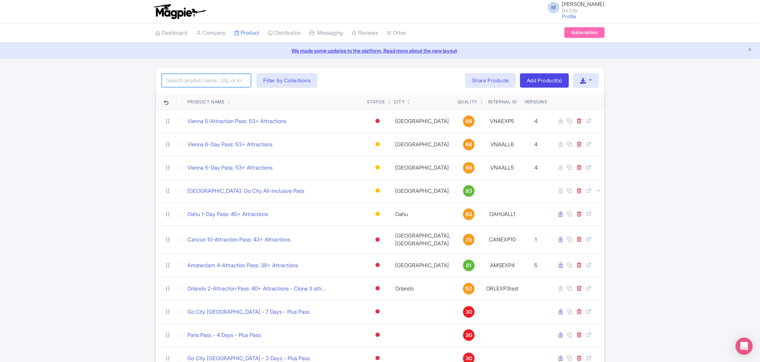
click at [205, 75] on input "search" at bounding box center [206, 81] width 89 height 14
type input "[GEOGRAPHIC_DATA]"
click button "Search" at bounding box center [0, 0] width 0 height 0
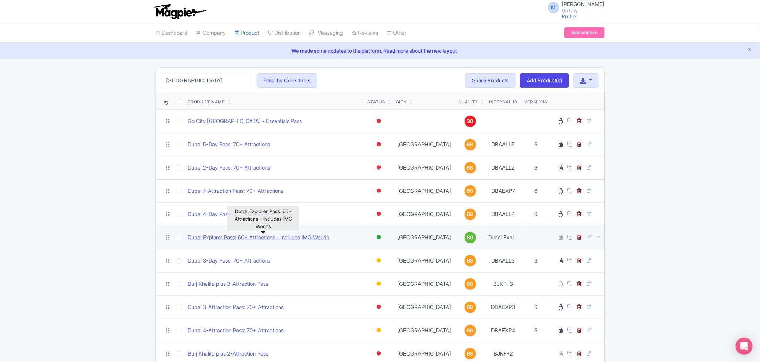
click at [230, 237] on link "Dubai Explorer Pass: 60+ Attractions - Includes IMG Worlds" at bounding box center [258, 237] width 141 height 8
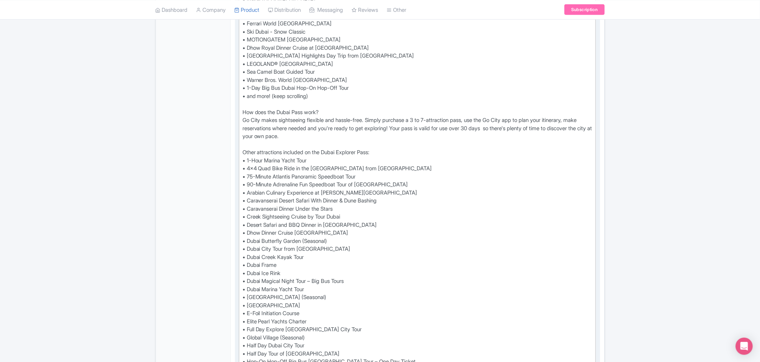
scroll to position [317, 0]
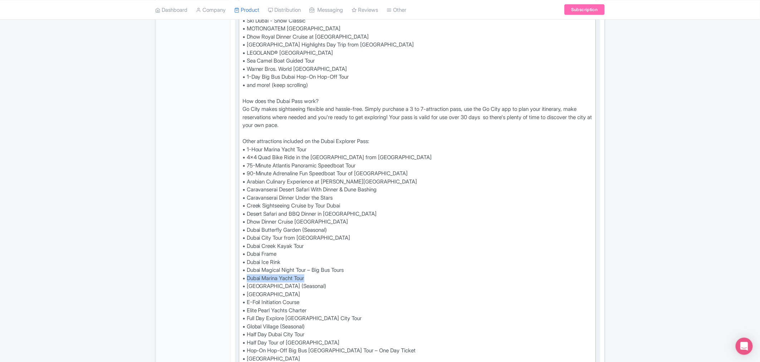
drag, startPoint x: 312, startPoint y: 276, endPoint x: 248, endPoint y: 276, distance: 64.0
click at [248, 276] on div "See more and spend less with an Explorer Pass and save up to 50%* off admission…" at bounding box center [417, 254] width 350 height 668
paste trix-editor "Luxury Yacht Tour with Breakfast or BBQ"
type trix-editor "<div>See more and spend less with an Explorer Pass and save up to 50%* off admi…"
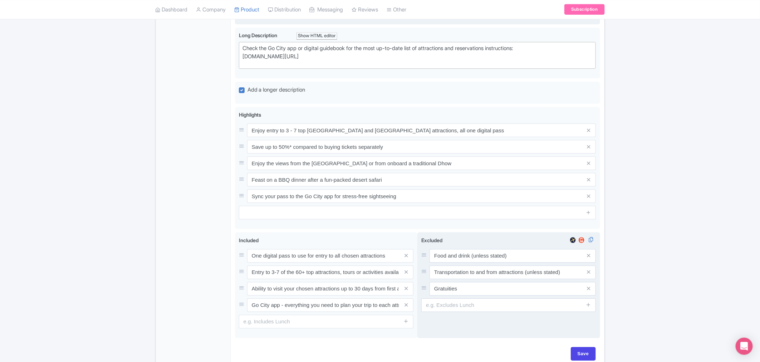
scroll to position [938, 0]
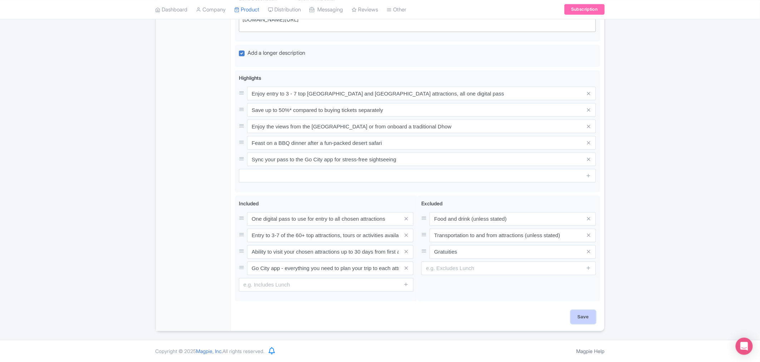
click at [585, 315] on input "Save" at bounding box center [583, 317] width 25 height 14
type input "Saving..."
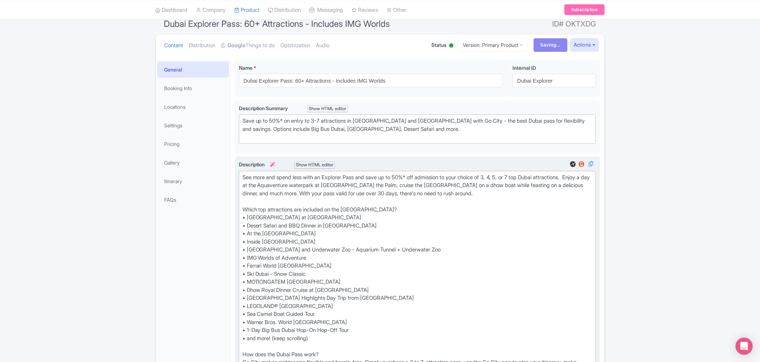
scroll to position [0, 0]
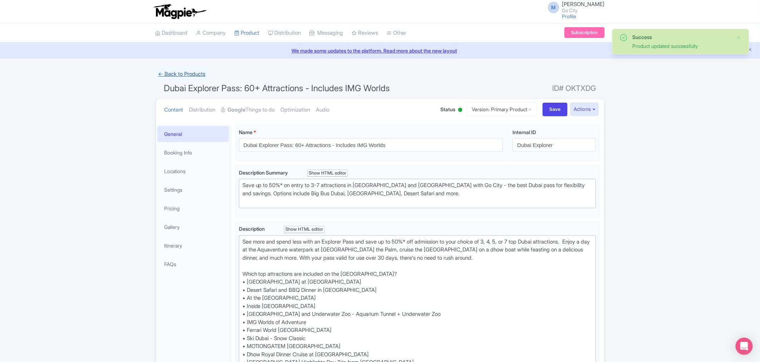
click at [179, 77] on link "← Back to Products" at bounding box center [182, 74] width 53 height 14
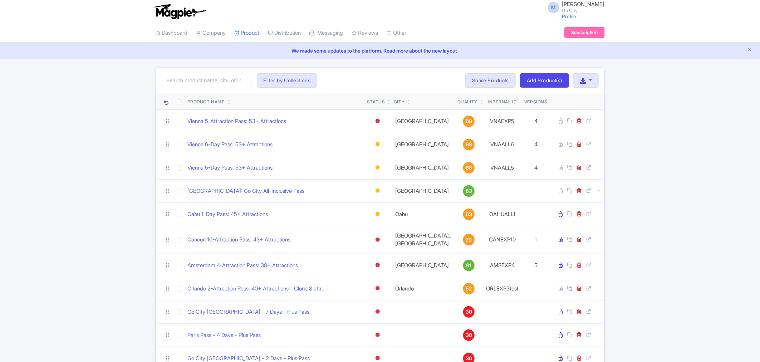
click at [231, 90] on div "Search Filter by Collections All Inclusive Explorer Trade Products Trade Test R…" at bounding box center [380, 81] width 448 height 26
click at [228, 82] on input "search" at bounding box center [206, 81] width 89 height 14
type input "[GEOGRAPHIC_DATA]"
click button "Search" at bounding box center [0, 0] width 0 height 0
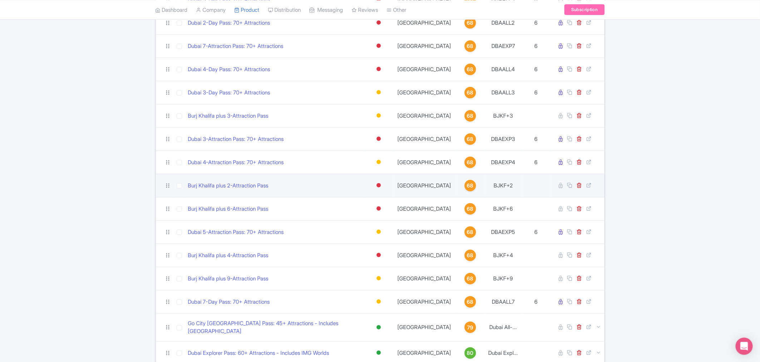
scroll to position [174, 0]
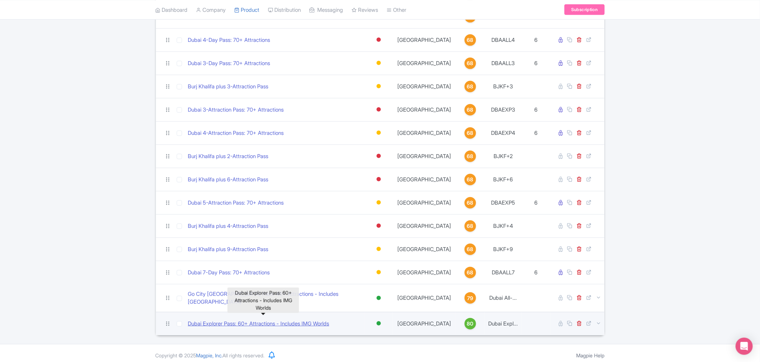
click at [263, 322] on link "Dubai Explorer Pass: 60+ Attractions - Includes IMG Worlds" at bounding box center [258, 324] width 141 height 8
